Goal: Task Accomplishment & Management: Complete application form

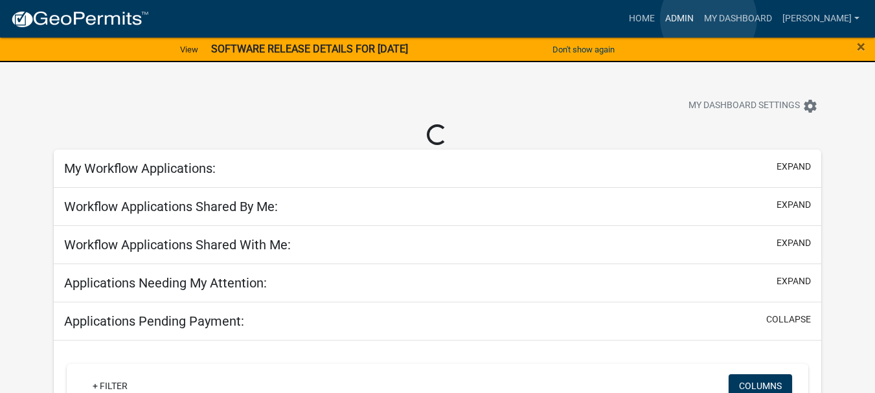
click at [699, 19] on link "Admin" at bounding box center [679, 18] width 39 height 25
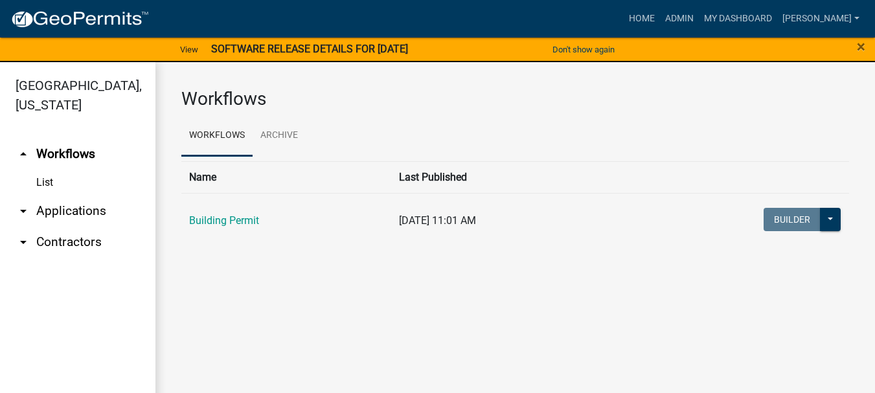
click at [80, 196] on link "arrow_drop_down Applications" at bounding box center [77, 211] width 155 height 31
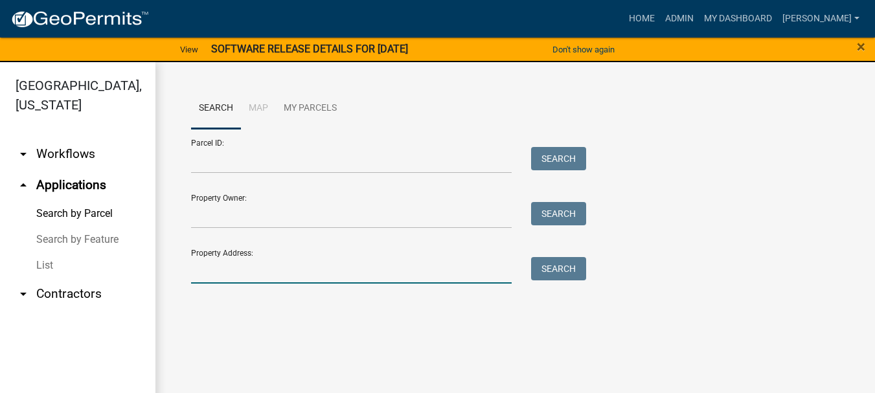
click at [220, 265] on input "Property Address:" at bounding box center [351, 270] width 321 height 27
type input "26 [PERSON_NAME] blue"
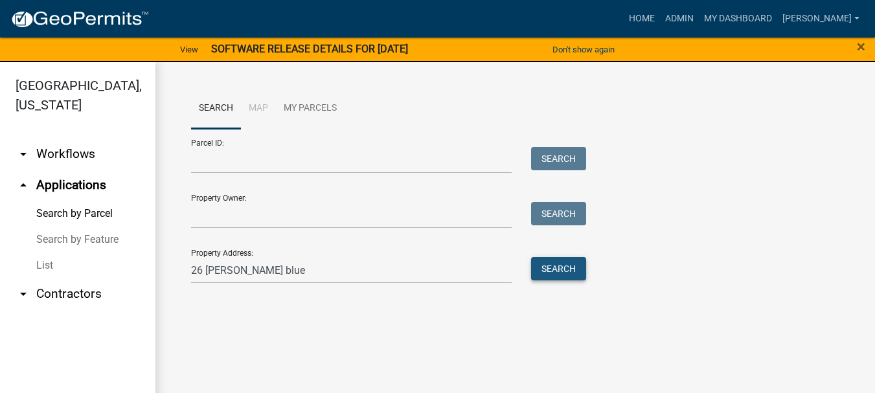
click at [551, 264] on button "Search" at bounding box center [558, 268] width 55 height 23
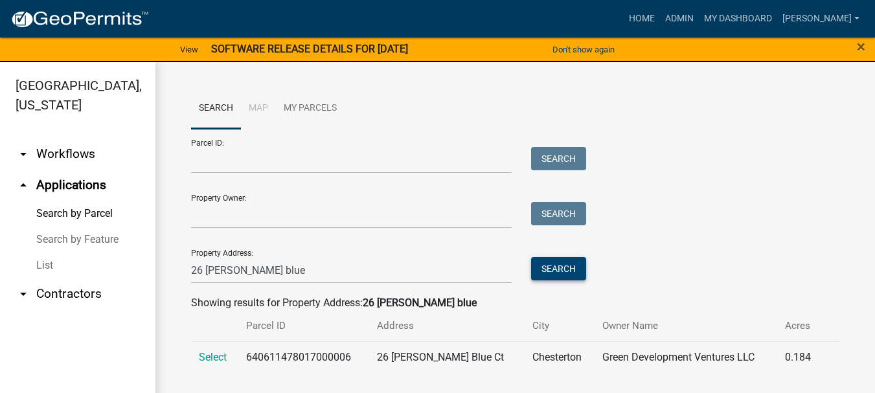
scroll to position [1, 0]
click at [217, 359] on span "Select" at bounding box center [213, 356] width 28 height 12
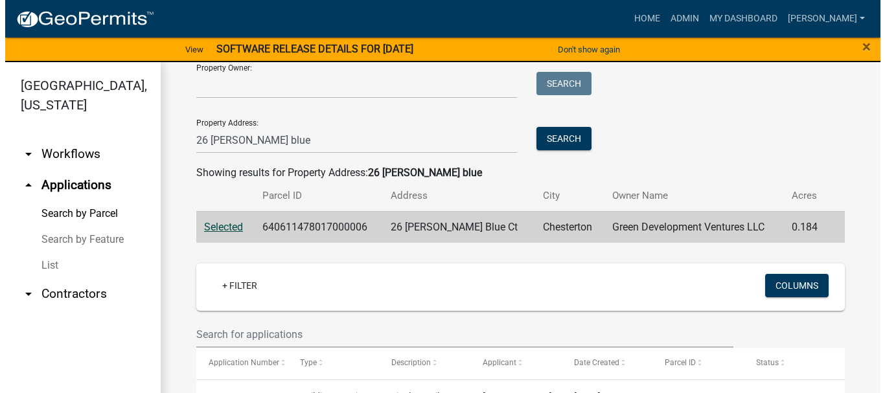
scroll to position [195, 0]
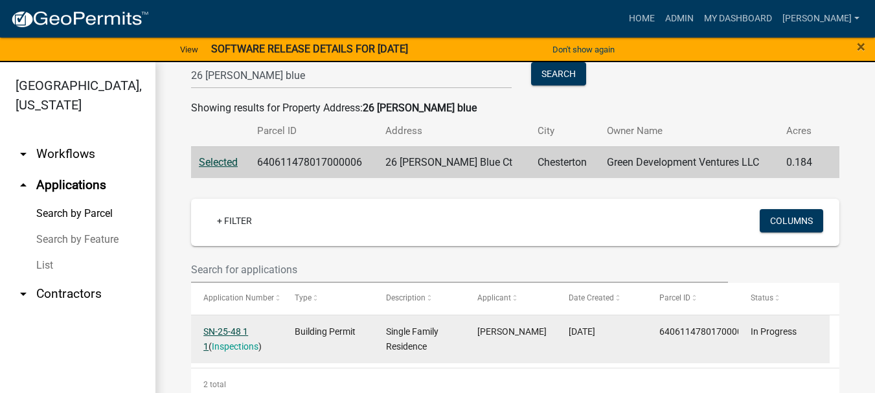
click at [234, 334] on link "SN-25-48 1 1" at bounding box center [225, 338] width 45 height 25
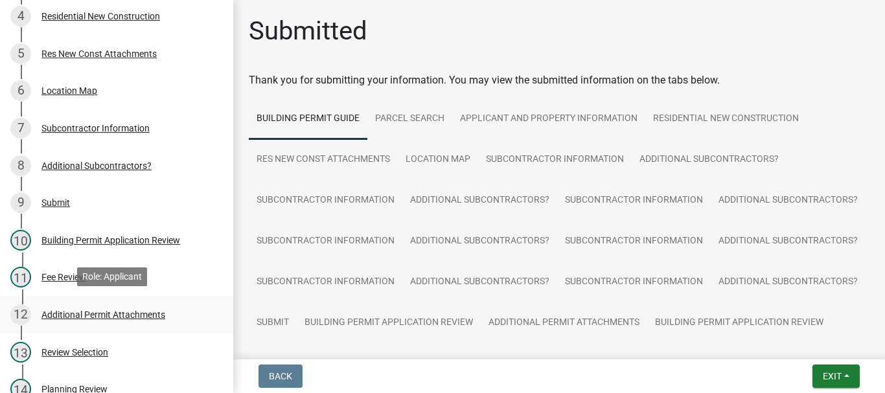
scroll to position [324, 0]
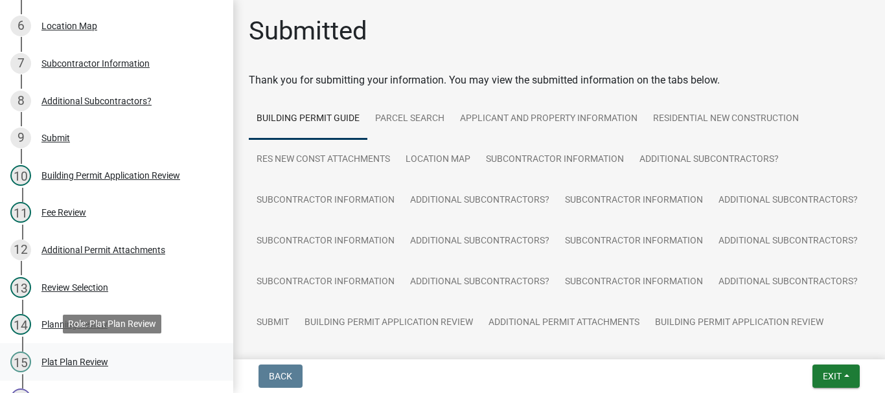
click at [69, 364] on div "Plat Plan Review" at bounding box center [74, 361] width 67 height 9
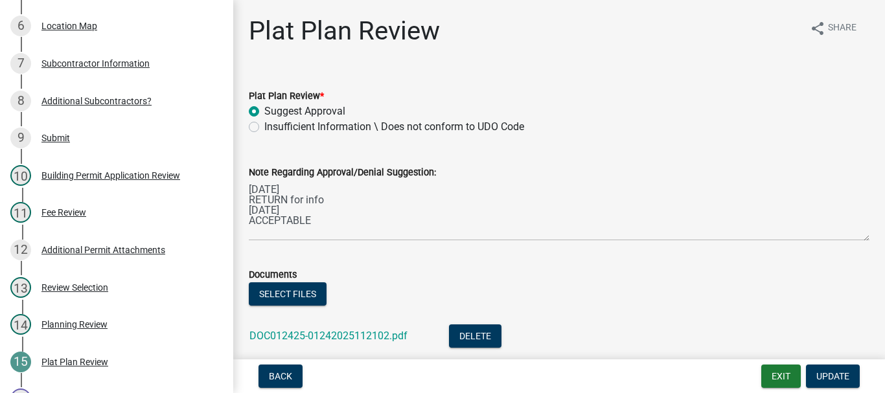
scroll to position [130, 0]
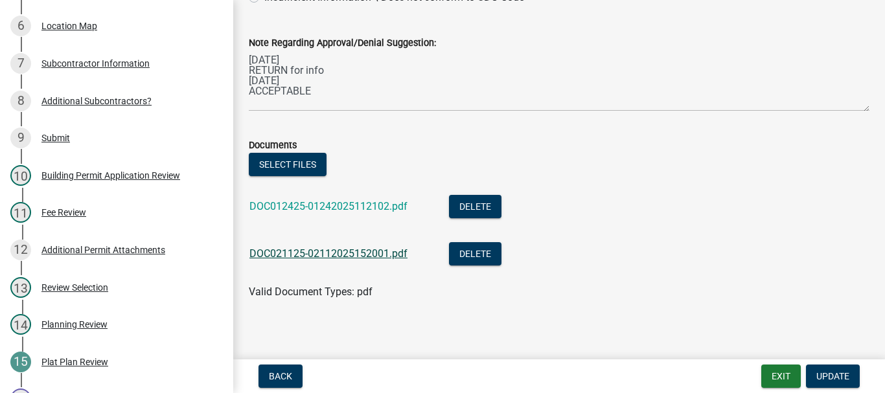
click at [356, 254] on link "DOC021125-02112025152001.pdf" at bounding box center [328, 253] width 158 height 12
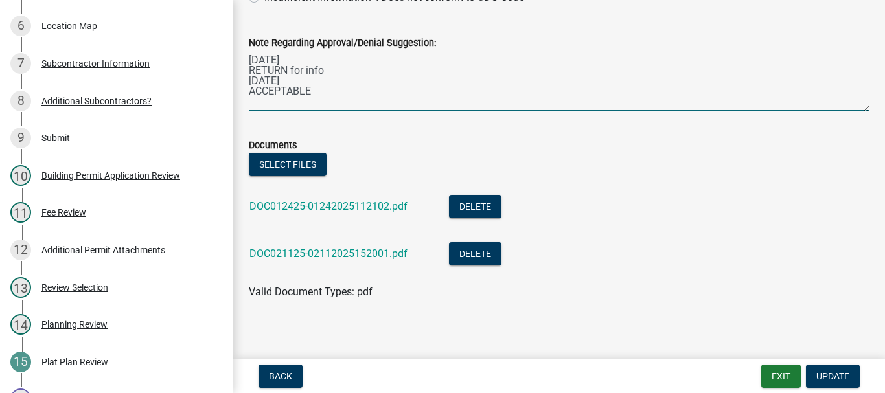
click at [312, 91] on textarea "[DATE] RETURN for info [DATE] ACCEPTABLE" at bounding box center [559, 81] width 620 height 61
click at [315, 99] on textarea "[DATE] RETURN for info [DATE] ACCEPTABLE [DATE] As-Built ACCEPTABLE NOTE:" at bounding box center [559, 81] width 620 height 61
click at [288, 103] on textarea "[DATE] RETURN for info [DATE] ACCEPTABLE [DATE] As-Built ACCEPTABLE subject to …" at bounding box center [559, 81] width 620 height 61
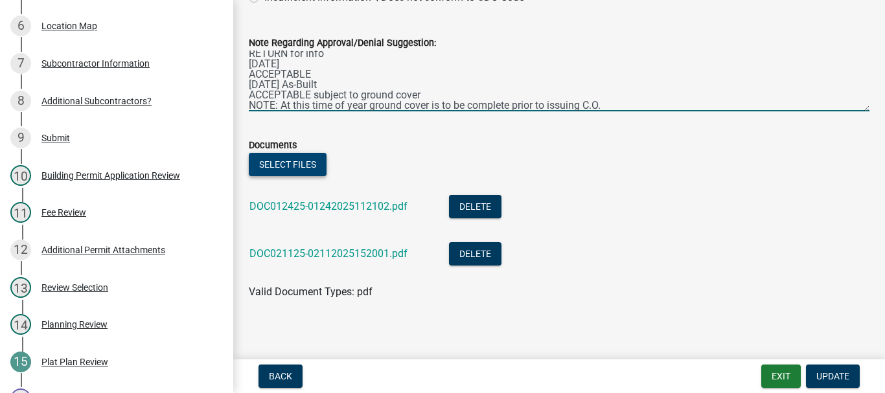
type textarea "[DATE] RETURN for info [DATE] ACCEPTABLE [DATE] As-Built ACCEPTABLE subject to …"
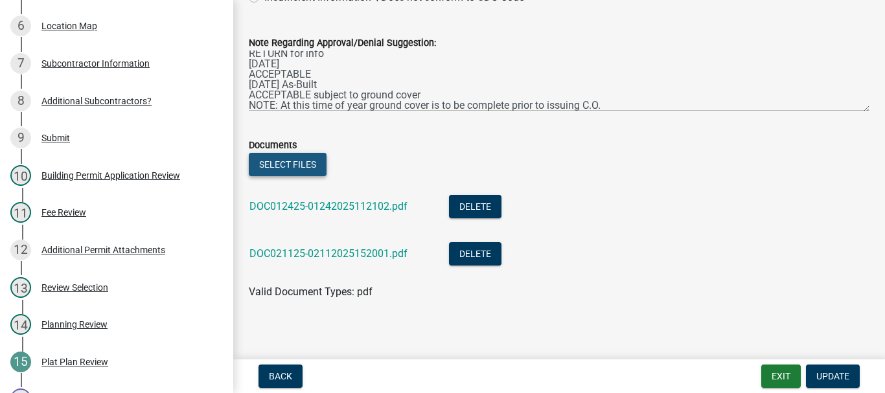
click at [291, 165] on button "Select files" at bounding box center [288, 164] width 78 height 23
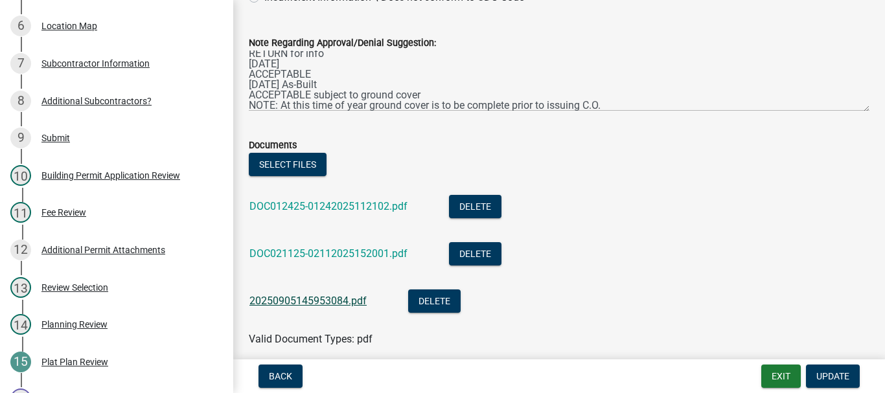
click at [332, 302] on link "20250905145953084.pdf" at bounding box center [307, 301] width 117 height 12
click at [428, 304] on button "Delete" at bounding box center [434, 300] width 52 height 23
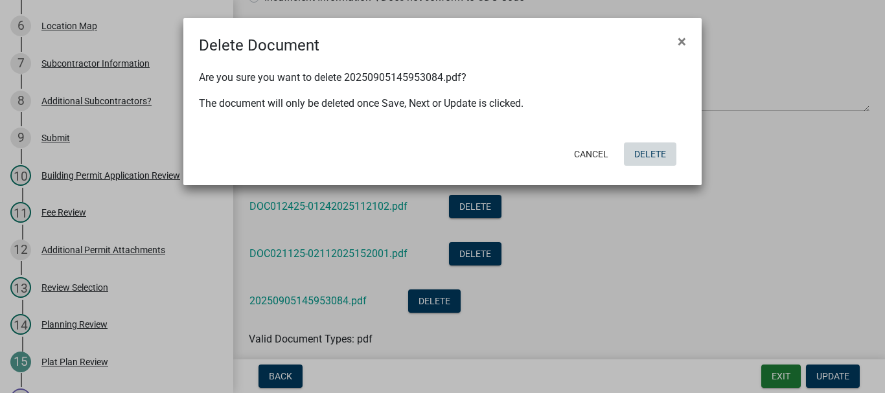
click at [660, 153] on button "Delete" at bounding box center [650, 153] width 52 height 23
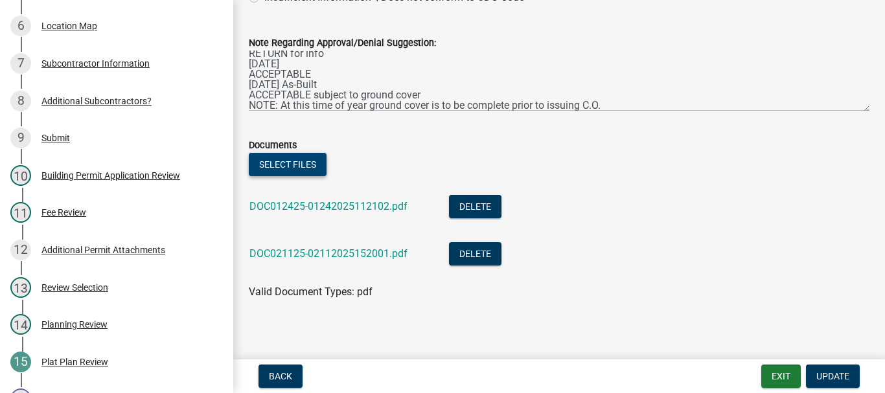
click at [291, 169] on button "Select files" at bounding box center [288, 164] width 78 height 23
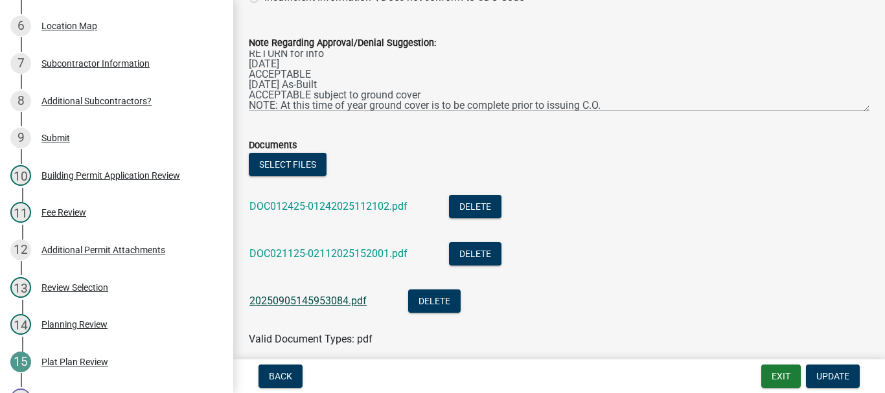
click at [314, 300] on link "20250905145953084.pdf" at bounding box center [307, 301] width 117 height 12
click at [424, 304] on button "Delete" at bounding box center [434, 300] width 52 height 23
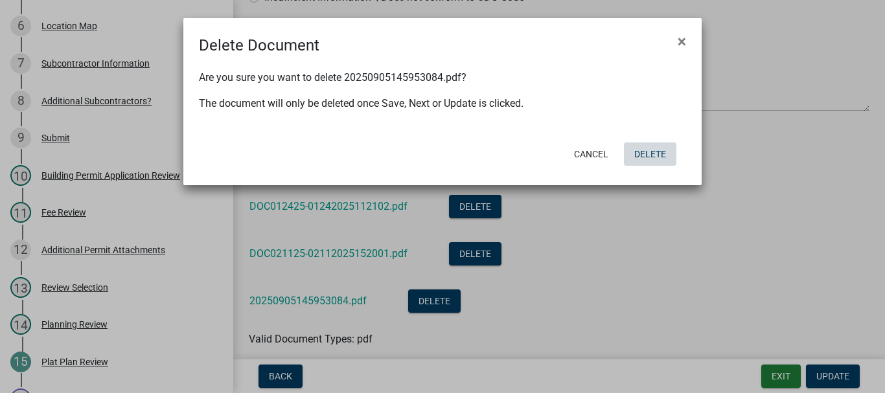
click at [646, 152] on button "Delete" at bounding box center [650, 153] width 52 height 23
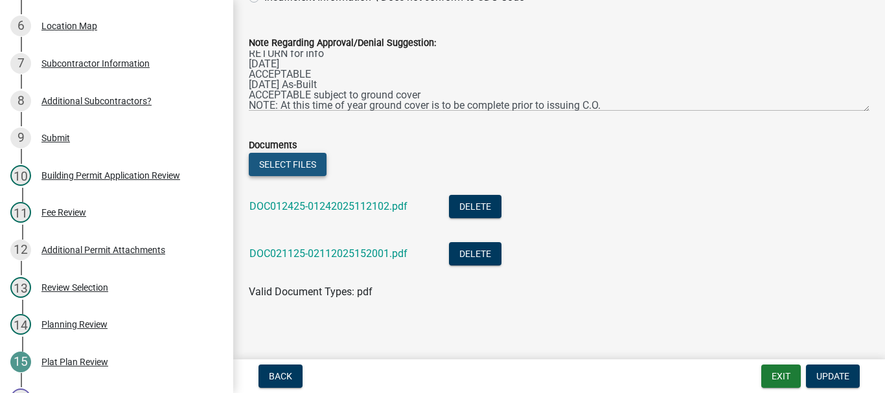
click at [276, 163] on button "Select files" at bounding box center [288, 164] width 78 height 23
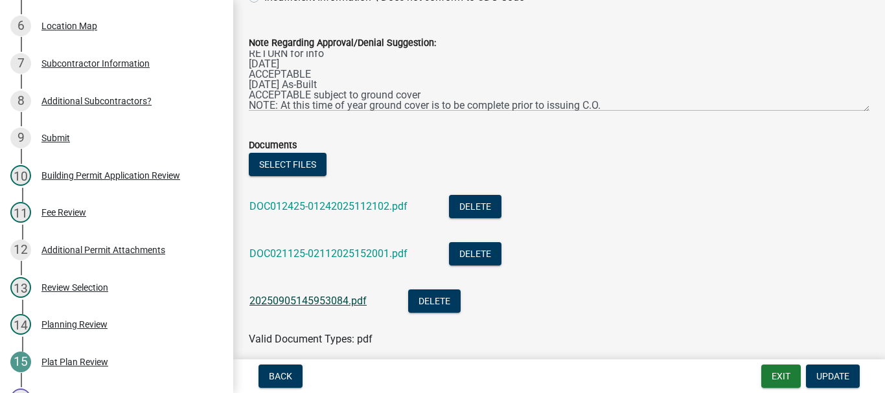
click at [355, 306] on link "20250905145953084.pdf" at bounding box center [307, 301] width 117 height 12
click at [447, 296] on button "Delete" at bounding box center [434, 300] width 52 height 23
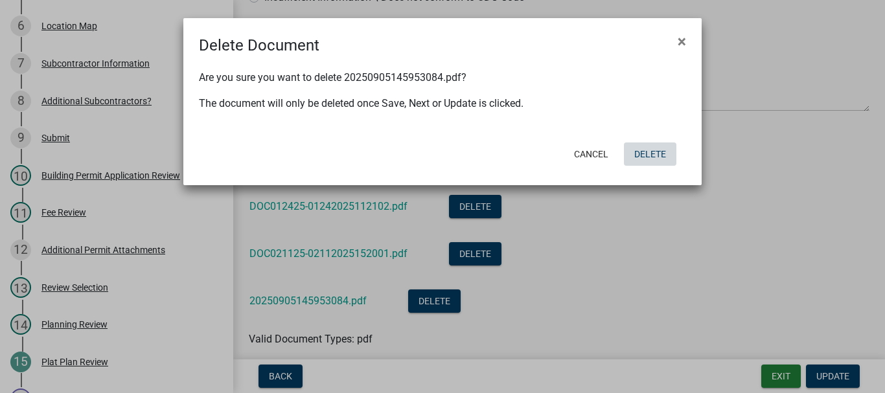
drag, startPoint x: 653, startPoint y: 154, endPoint x: 576, endPoint y: 139, distance: 77.9
click at [652, 153] on button "Delete" at bounding box center [650, 153] width 52 height 23
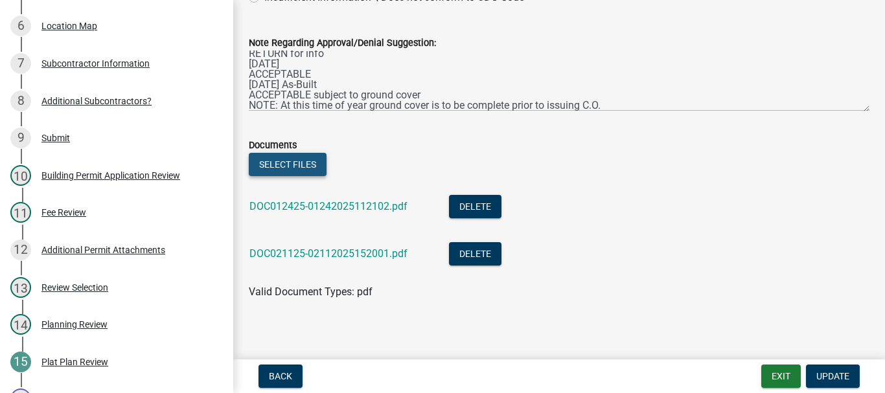
click at [289, 166] on button "Select files" at bounding box center [288, 164] width 78 height 23
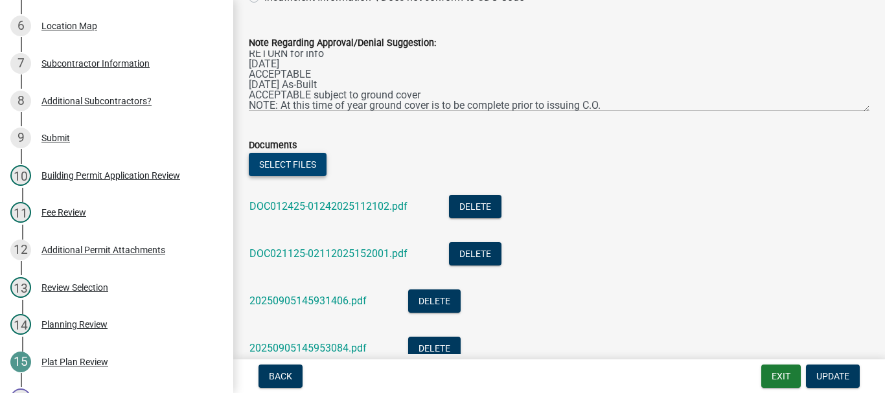
scroll to position [232, 0]
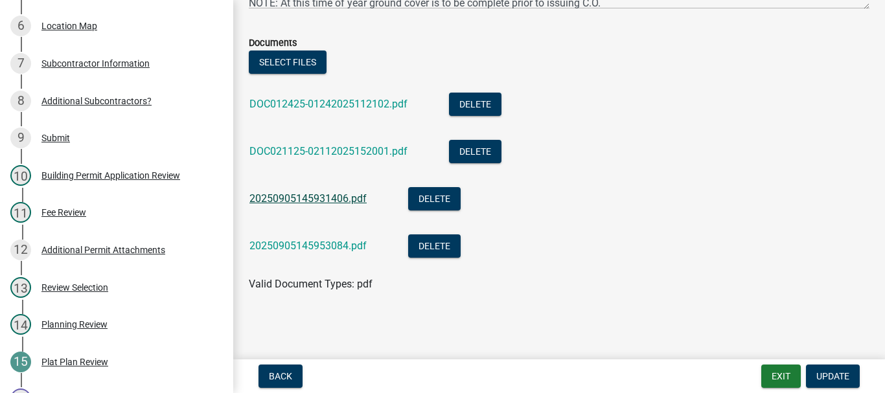
click at [297, 199] on link "20250905145931406.pdf" at bounding box center [307, 198] width 117 height 12
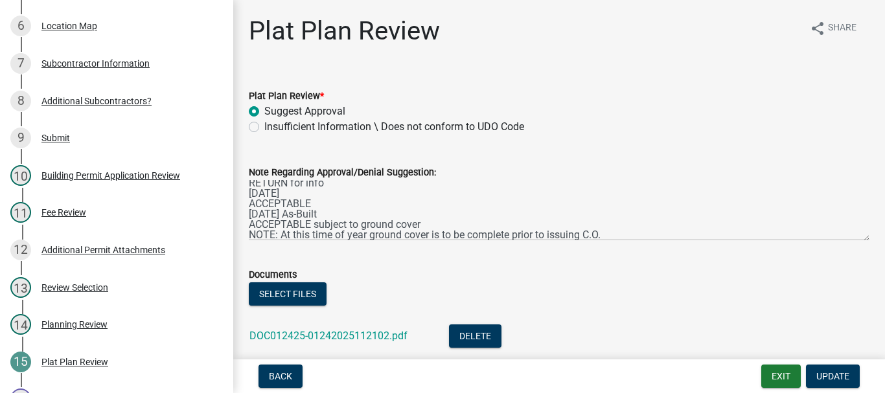
scroll to position [130, 0]
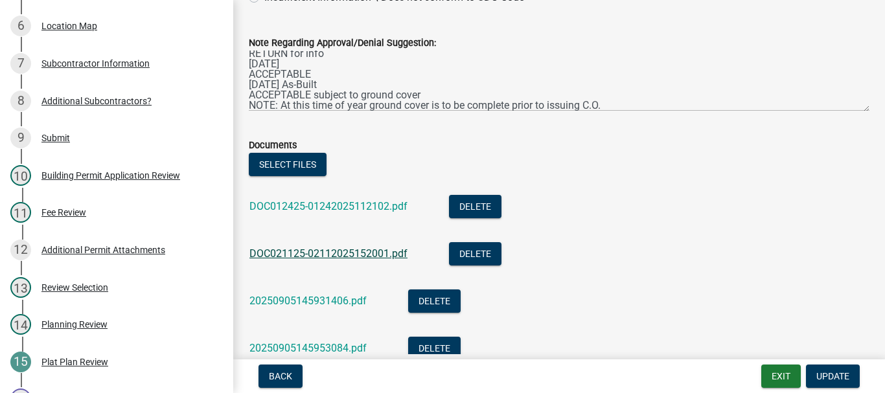
click at [345, 253] on link "DOC021125-02112025152001.pdf" at bounding box center [328, 253] width 158 height 12
click at [346, 349] on link "20250905145953084.pdf" at bounding box center [307, 348] width 117 height 12
click at [383, 254] on link "DOC021125-02112025152001.pdf" at bounding box center [328, 253] width 158 height 12
click at [343, 348] on link "20250905145953084.pdf" at bounding box center [307, 348] width 117 height 12
click at [317, 302] on link "20250905145931406.pdf" at bounding box center [307, 301] width 117 height 12
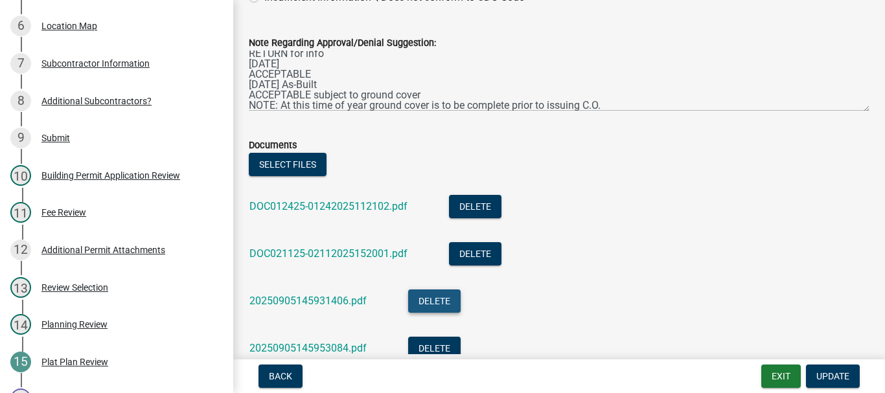
click at [444, 301] on button "Delete" at bounding box center [434, 300] width 52 height 23
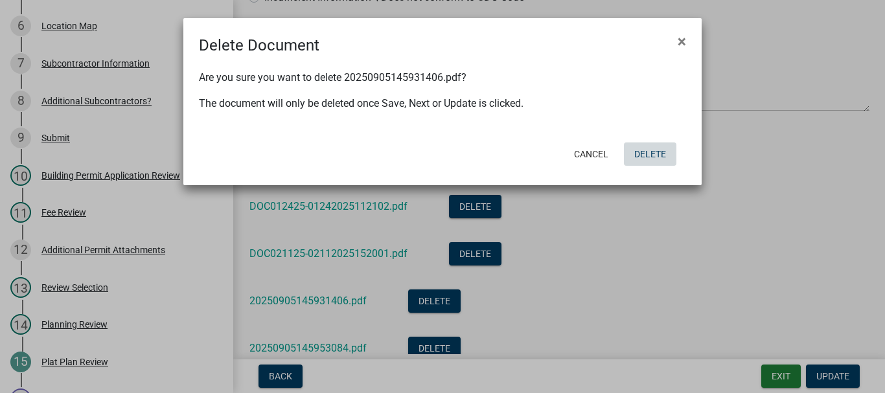
click at [647, 157] on button "Delete" at bounding box center [650, 153] width 52 height 23
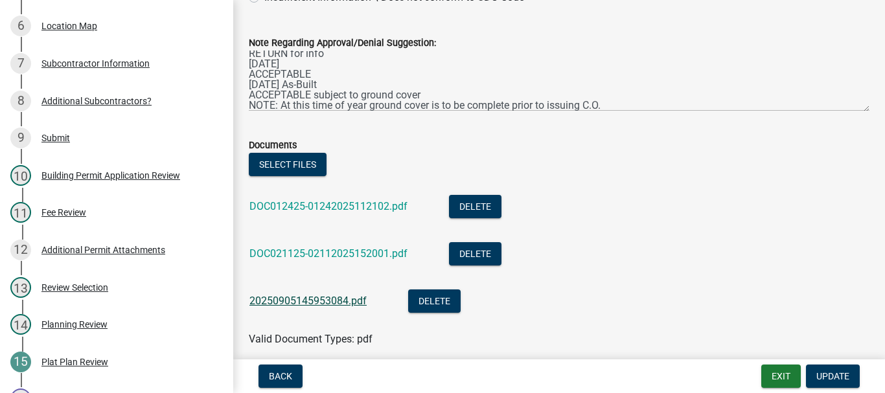
click at [310, 300] on link "20250905145953084.pdf" at bounding box center [307, 301] width 117 height 12
click at [839, 376] on span "Update" at bounding box center [832, 376] width 33 height 10
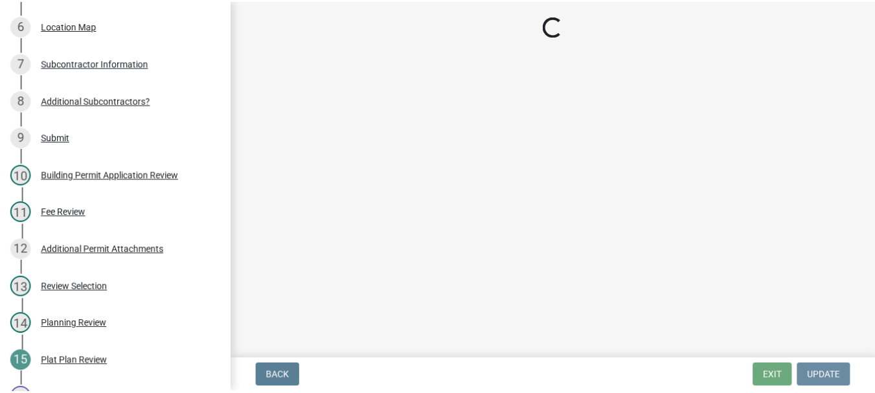
scroll to position [0, 0]
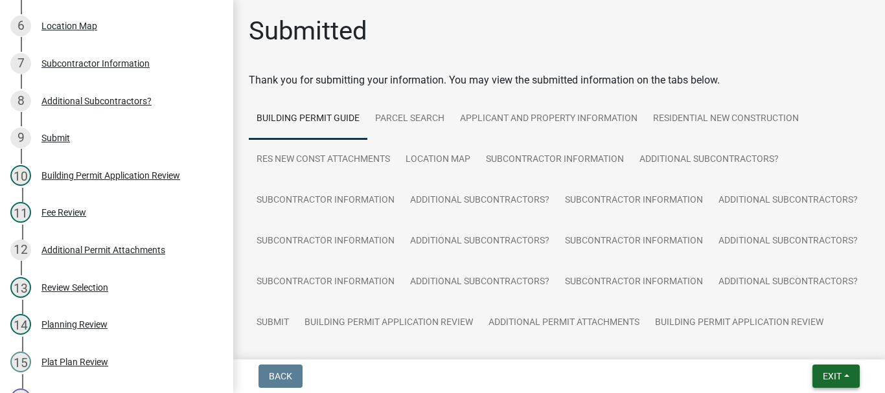
click at [831, 376] on span "Exit" at bounding box center [831, 376] width 19 height 10
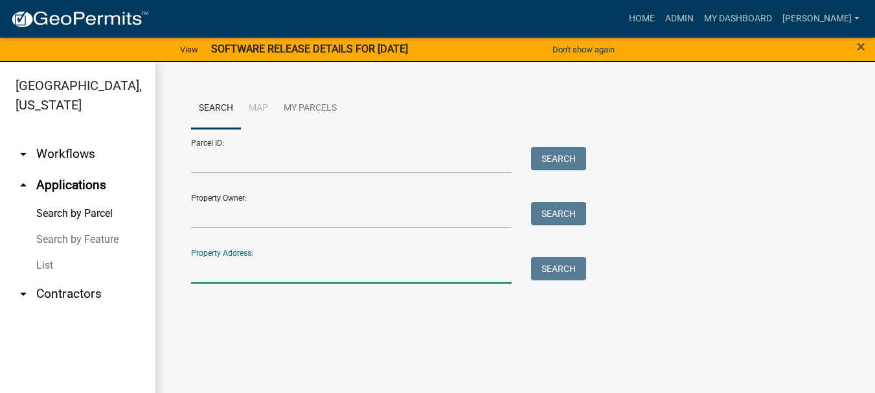
click at [228, 268] on input "Property Address:" at bounding box center [351, 270] width 321 height 27
click at [234, 269] on input "24 karnerblue" at bounding box center [351, 270] width 321 height 27
type input "24 [PERSON_NAME] blue"
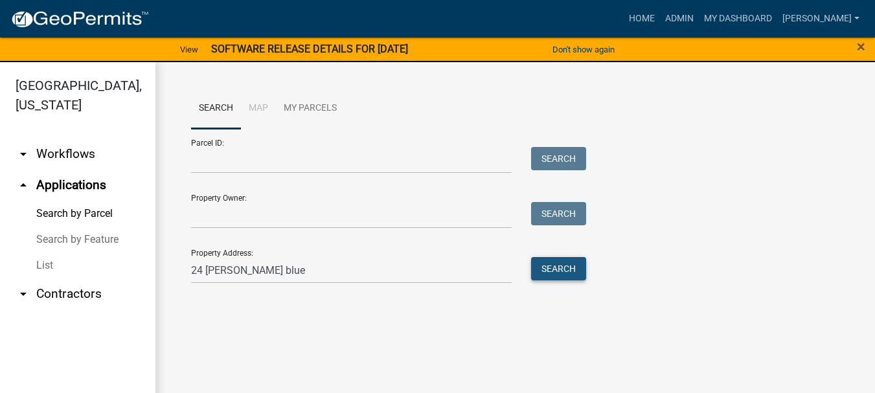
click at [562, 267] on button "Search" at bounding box center [558, 268] width 55 height 23
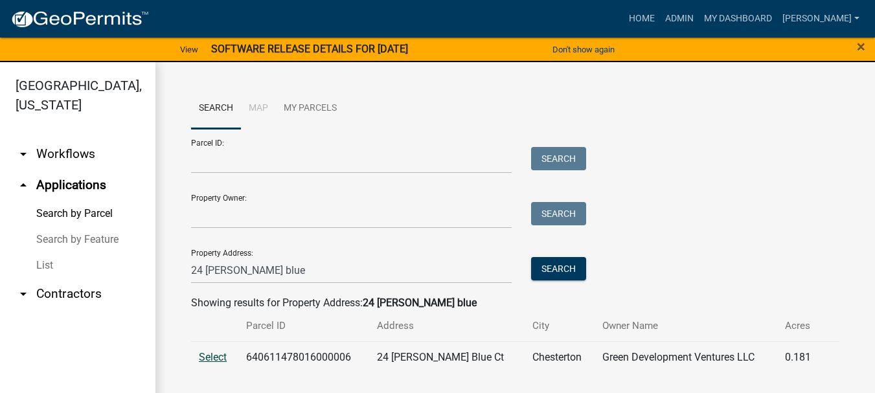
click at [218, 359] on span "Select" at bounding box center [213, 357] width 28 height 12
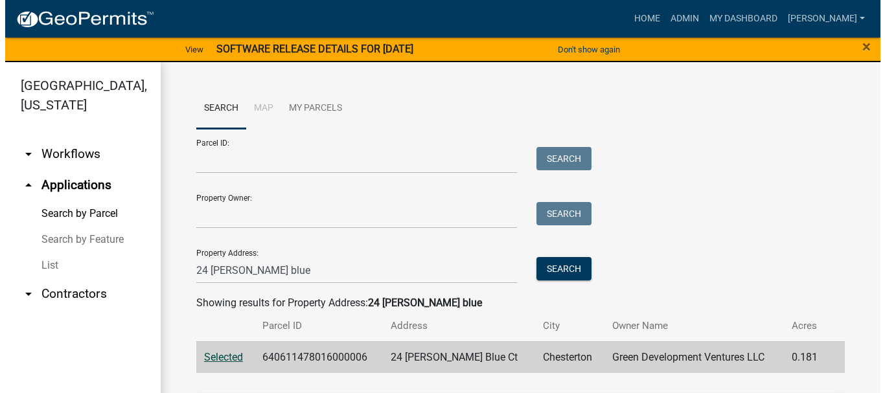
scroll to position [194, 0]
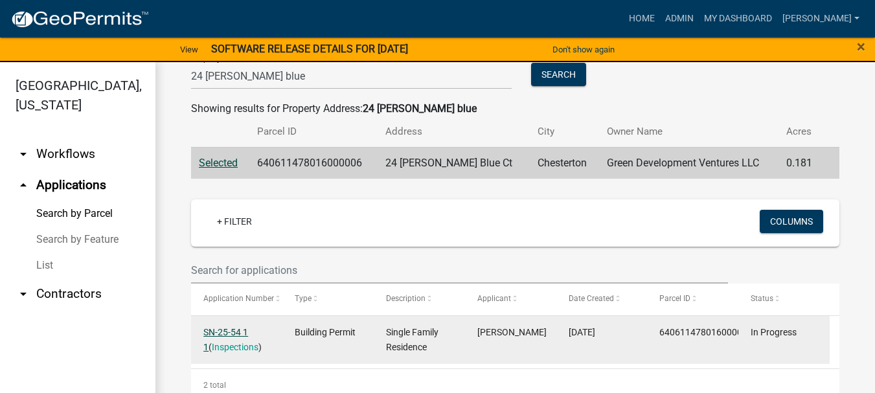
click at [227, 332] on link "SN-25-54 1 1" at bounding box center [225, 339] width 45 height 25
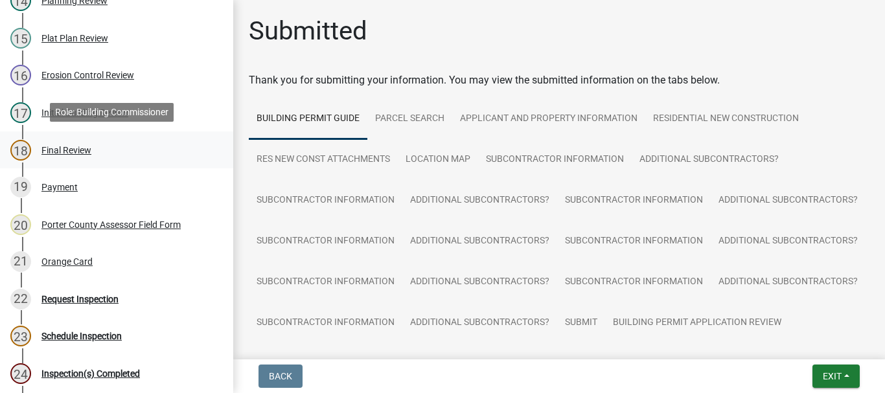
scroll to position [583, 0]
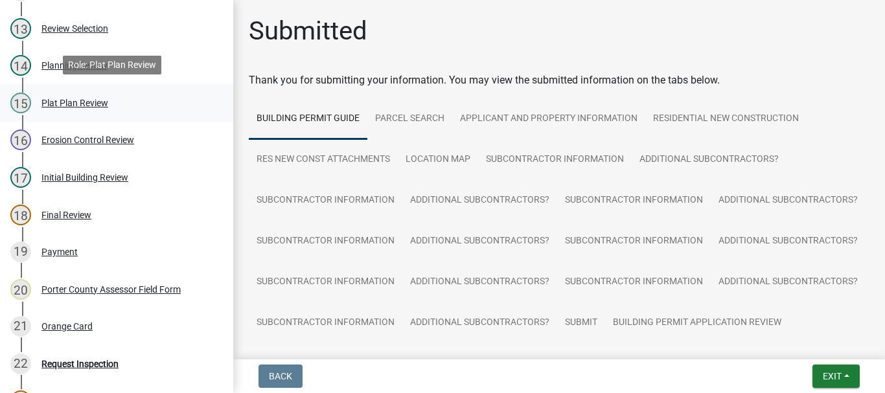
click at [60, 99] on div "Plat Plan Review" at bounding box center [74, 102] width 67 height 9
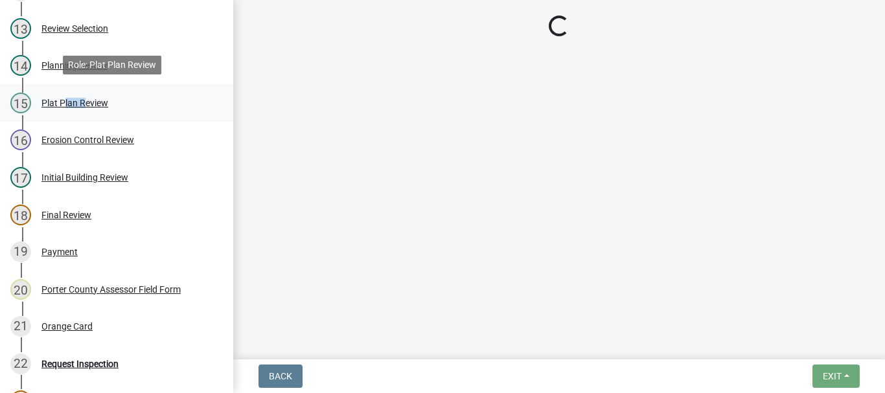
click at [60, 99] on div "Plat Plan Review" at bounding box center [74, 102] width 67 height 9
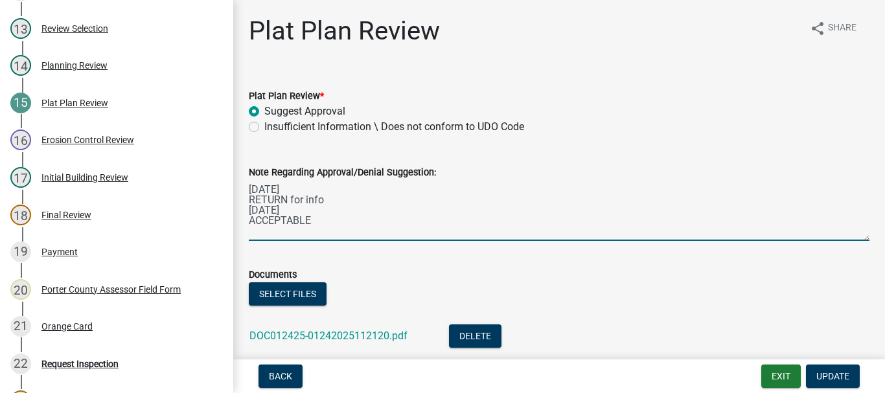
click at [313, 220] on textarea "[DATE] RETURN for info [DATE] ACCEPTABLE" at bounding box center [559, 210] width 620 height 61
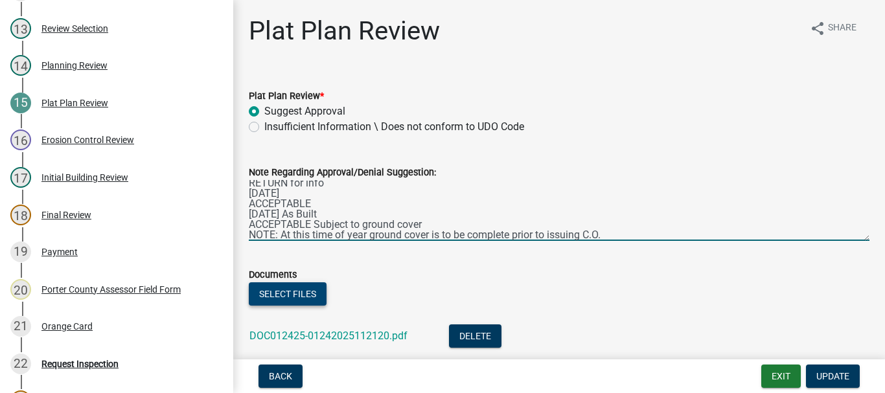
type textarea "[DATE] RETURN for info [DATE] ACCEPTABLE [DATE] As Built ACCEPTABLE Subject to …"
click at [298, 294] on button "Select files" at bounding box center [288, 293] width 78 height 23
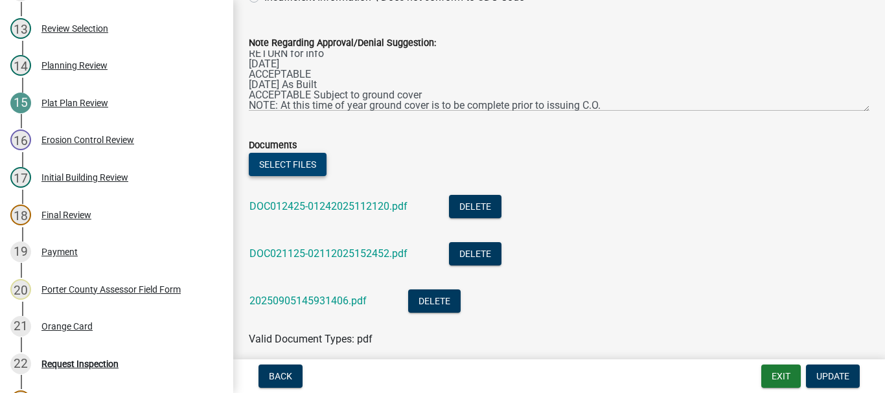
scroll to position [185, 0]
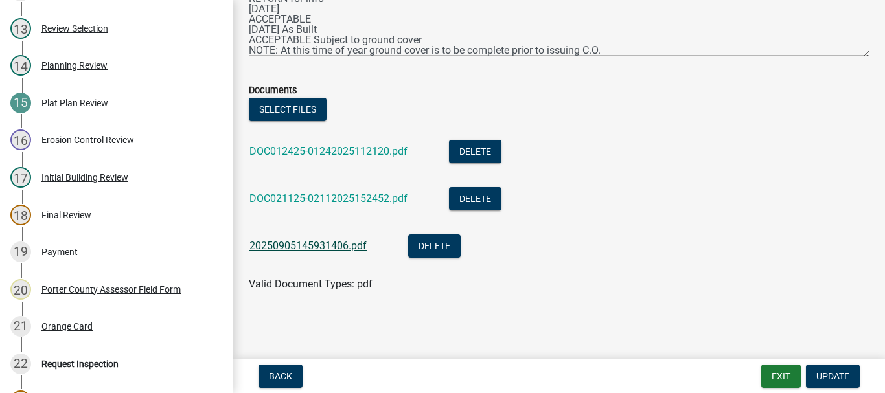
click at [303, 245] on link "20250905145931406.pdf" at bounding box center [307, 246] width 117 height 12
click at [289, 107] on button "Select files" at bounding box center [288, 109] width 78 height 23
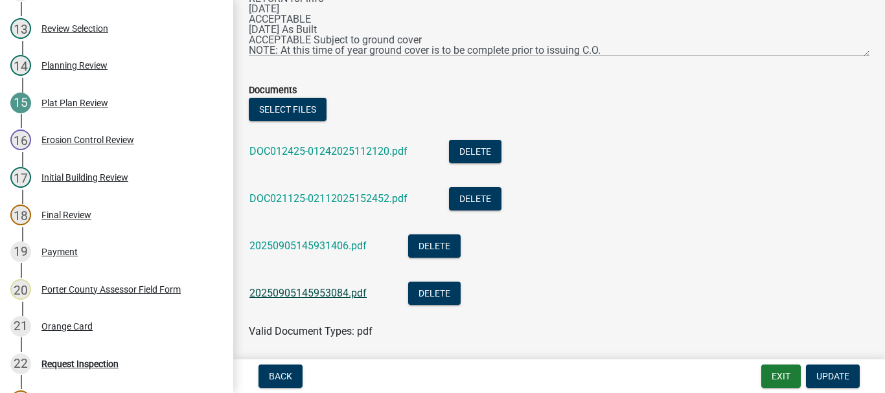
click at [299, 293] on link "20250905145953084.pdf" at bounding box center [307, 293] width 117 height 12
click at [431, 244] on button "Delete" at bounding box center [434, 245] width 52 height 23
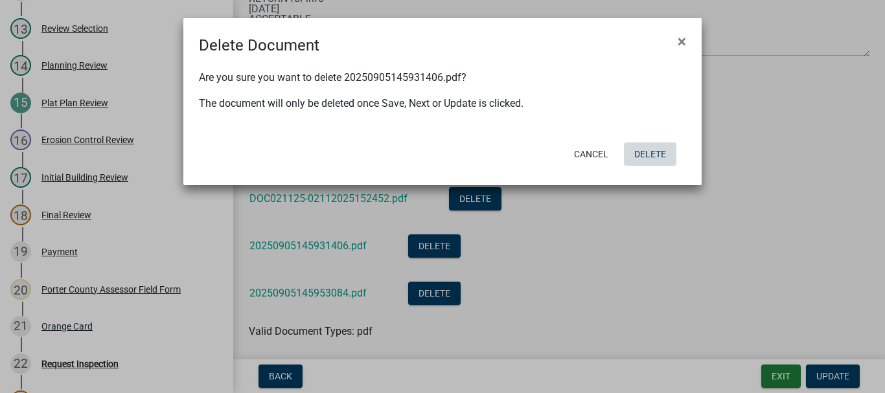
click at [661, 155] on button "Delete" at bounding box center [650, 153] width 52 height 23
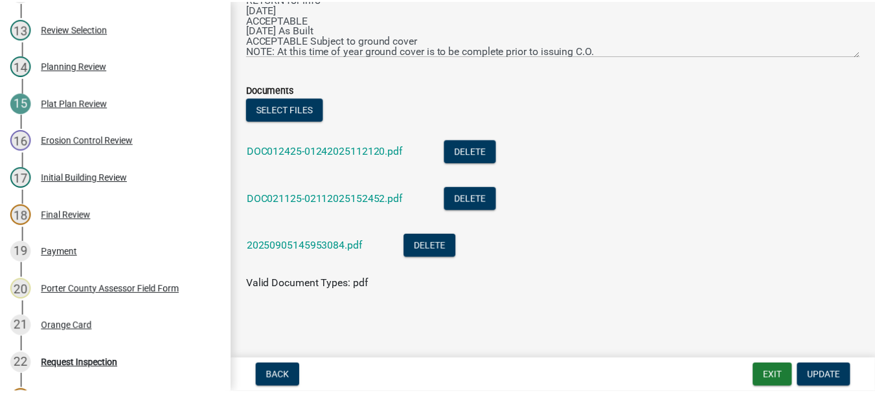
scroll to position [0, 0]
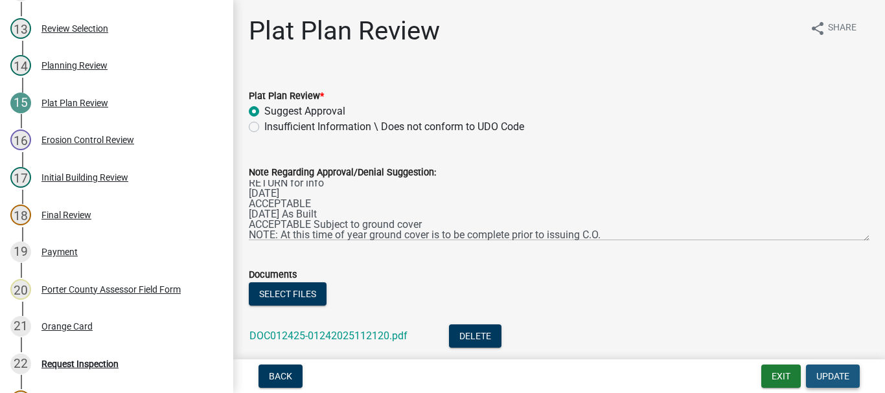
click at [836, 378] on span "Update" at bounding box center [832, 376] width 33 height 10
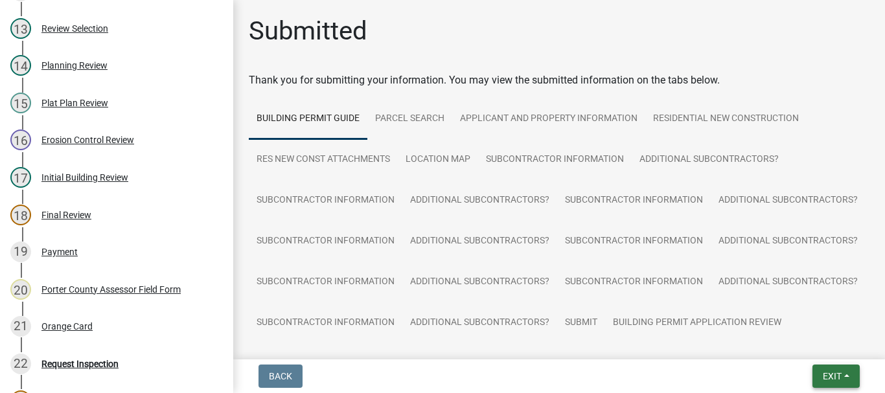
click at [837, 372] on span "Exit" at bounding box center [831, 376] width 19 height 10
click at [798, 349] on button "Save & Exit" at bounding box center [808, 342] width 104 height 31
